Goal: Transaction & Acquisition: Purchase product/service

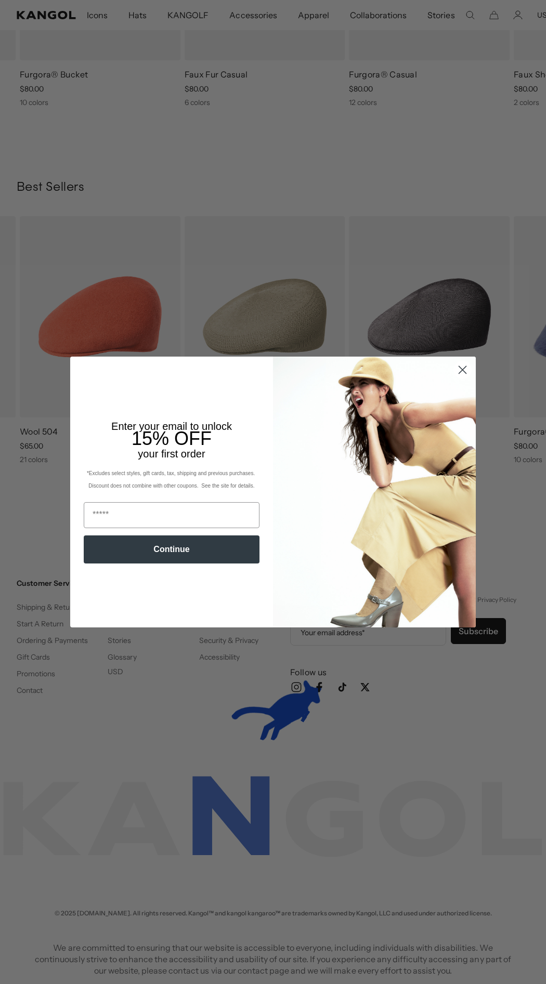
scroll to position [0, 214]
